Goal: Contribute content: Contribute content

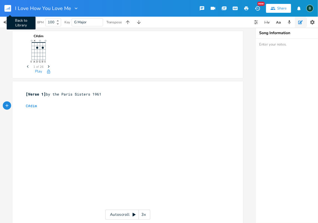
click at [9, 9] on rect "button" at bounding box center [7, 8] width 7 height 7
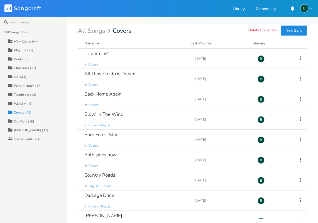
click at [21, 94] on div "Taughting (12)" at bounding box center [25, 94] width 22 height 3
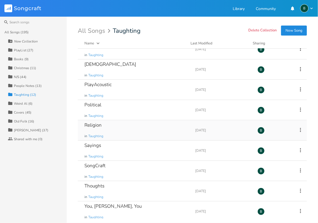
scroll to position [72, 0]
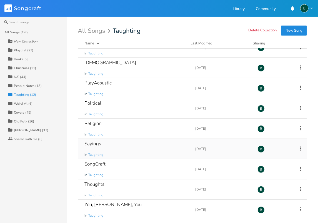
click at [97, 144] on div "Sayings" at bounding box center [92, 143] width 17 height 5
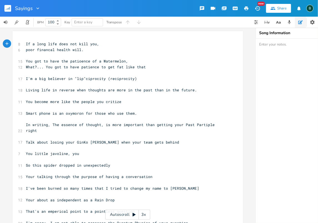
click at [25, 43] on pre "If a long life does not kill you," at bounding box center [125, 44] width 200 height 6
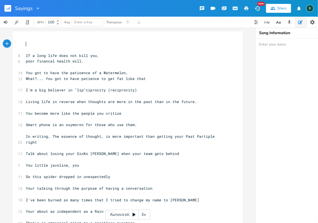
click at [26, 43] on pre "​" at bounding box center [125, 44] width 200 height 6
type textarea "We live in an ear Bent Society"
click at [56, 44] on span "We live in an ear Bent Society" at bounding box center [59, 43] width 67 height 5
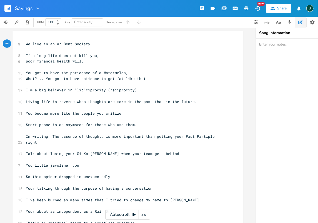
type textarea "E"
click at [54, 43] on span "We live in an Ear Bent Society" at bounding box center [59, 43] width 67 height 5
type textarea "["
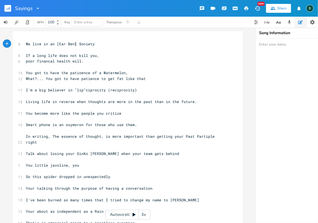
click at [74, 44] on span "We live in an [Ear Bent Society" at bounding box center [60, 43] width 69 height 5
type textarea "]"
click at [81, 43] on span "We live in an [Ear Bent] Society" at bounding box center [59, 43] width 67 height 5
type textarea "s"
click at [94, 44] on pre "We live in an [Ear Bent] society" at bounding box center [125, 44] width 200 height 6
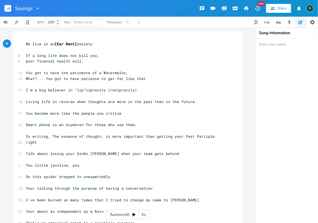
scroll to position [0, 1]
type textarea "meaning"
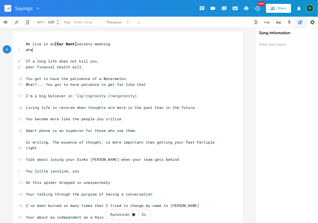
type textarea "what"
type textarea "ever yu"
type textarea "ou hear can be your truth"
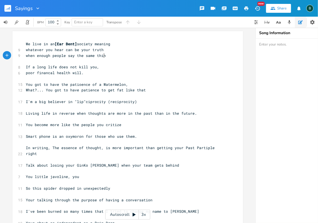
scroll to position [0, 67]
type textarea "when enough people say the same thing"
